Goal: Task Accomplishment & Management: Complete application form

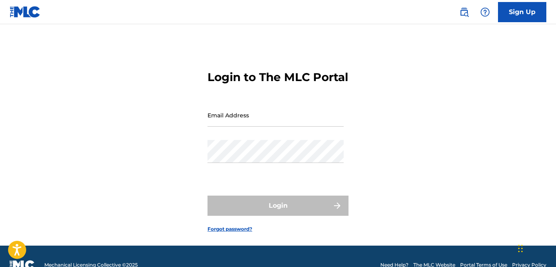
click at [295, 127] on input "Email Address" at bounding box center [276, 115] width 136 height 23
click at [237, 140] on div "Email Address" at bounding box center [276, 122] width 136 height 36
click at [235, 127] on input "Email Address" at bounding box center [276, 115] width 136 height 23
type input "[EMAIL_ADDRESS][DOMAIN_NAME]"
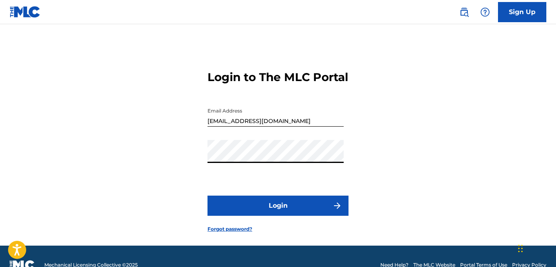
click at [208, 196] on button "Login" at bounding box center [278, 206] width 141 height 20
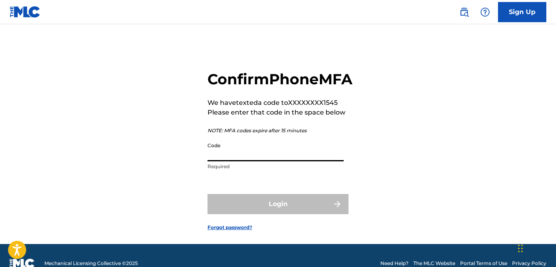
click at [283, 161] on input "Code" at bounding box center [276, 149] width 136 height 23
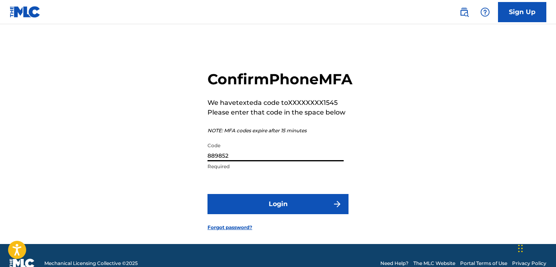
type input "889852"
click at [208, 194] on button "Login" at bounding box center [278, 204] width 141 height 20
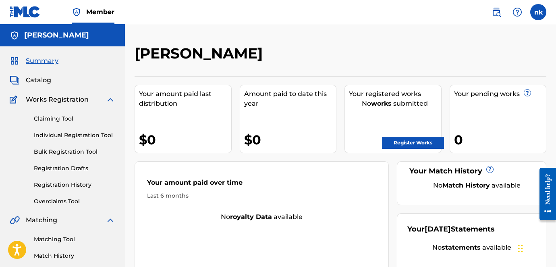
click at [408, 139] on link "Register Works" at bounding box center [413, 143] width 62 height 12
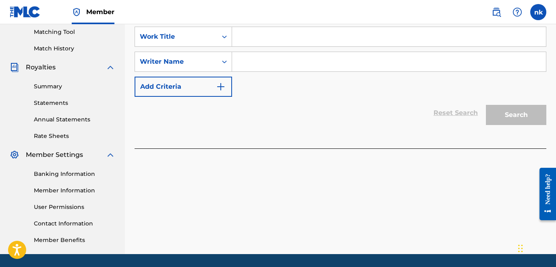
scroll to position [210, 0]
